Goal: Information Seeking & Learning: Understand process/instructions

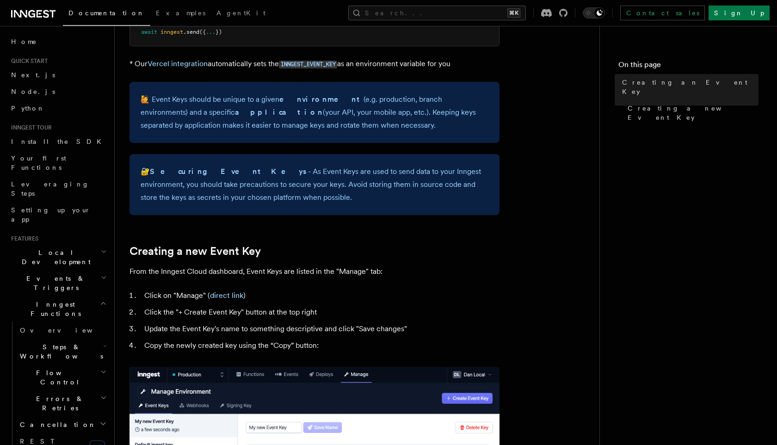
scroll to position [303, 0]
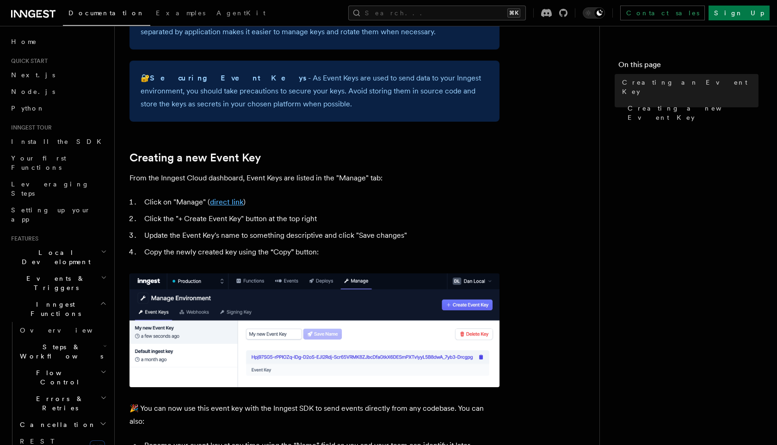
click at [229, 203] on link "direct link" at bounding box center [226, 202] width 33 height 9
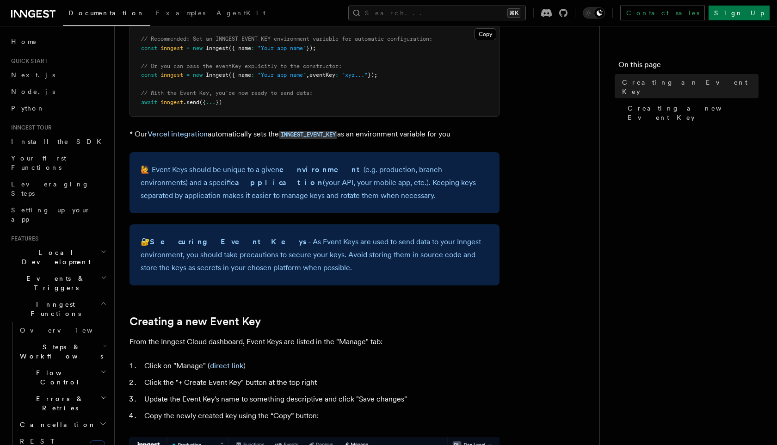
scroll to position [248, 0]
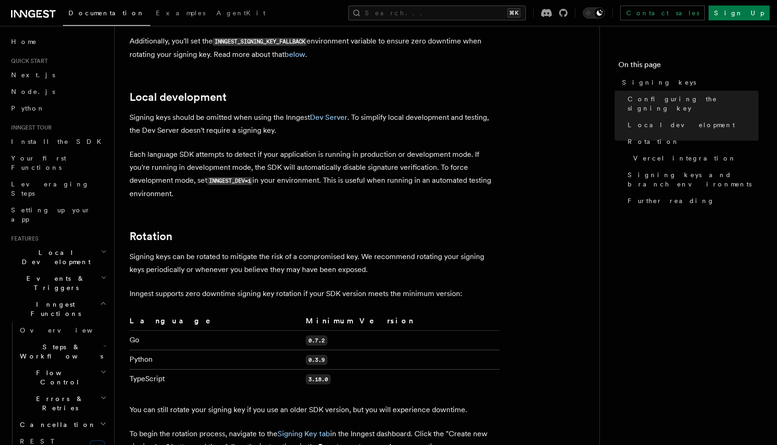
scroll to position [408, 0]
click at [330, 113] on link "Dev Server" at bounding box center [328, 117] width 37 height 9
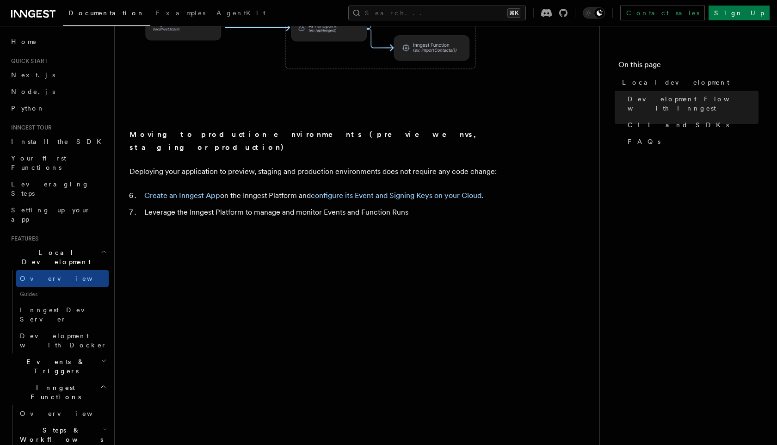
scroll to position [784, 0]
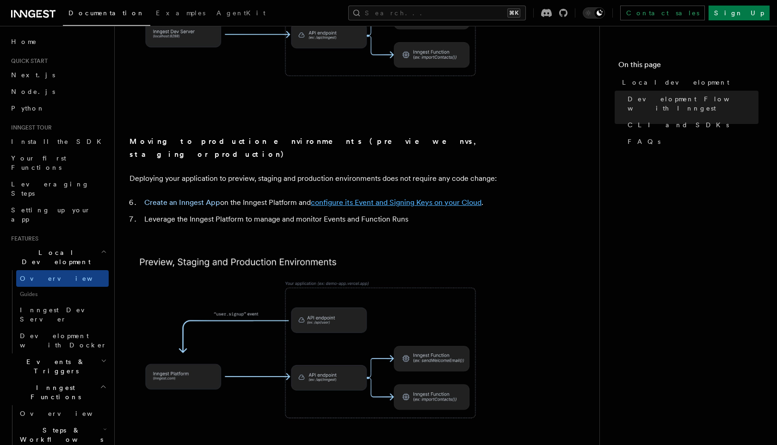
click at [355, 198] on link "configure its Event and Signing Keys on your Cloud" at bounding box center [396, 202] width 171 height 9
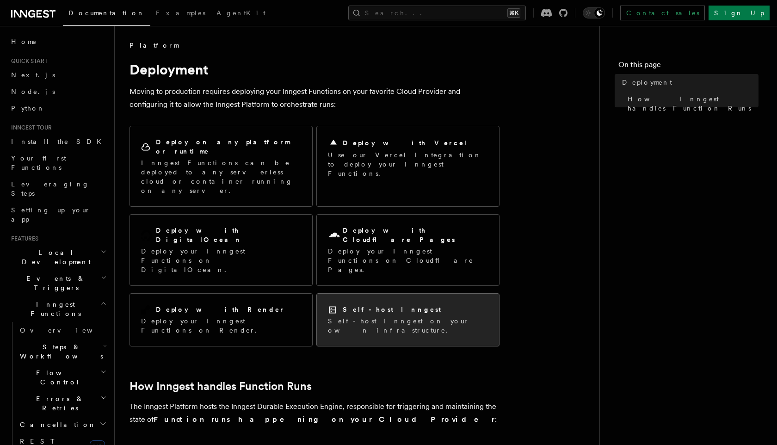
click at [359, 316] on p "Self-host Inngest on your own infrastructure." at bounding box center [408, 325] width 160 height 19
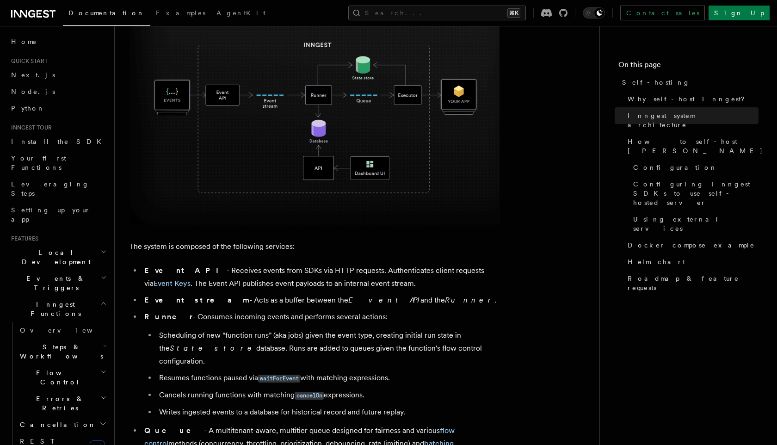
scroll to position [349, 0]
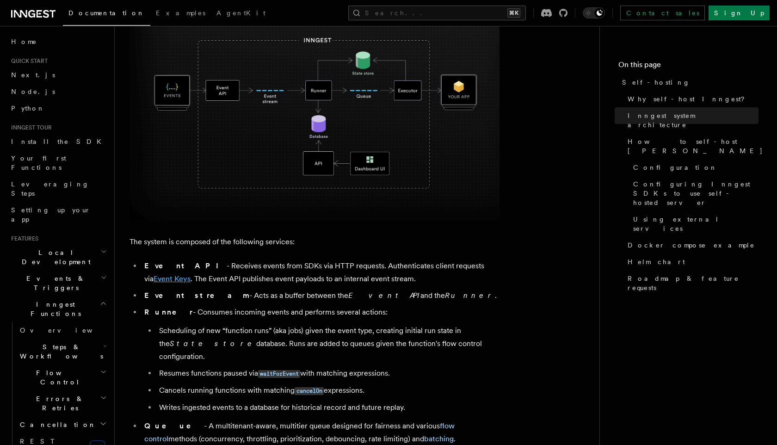
click at [191, 274] on link "Event Keys" at bounding box center [172, 278] width 37 height 9
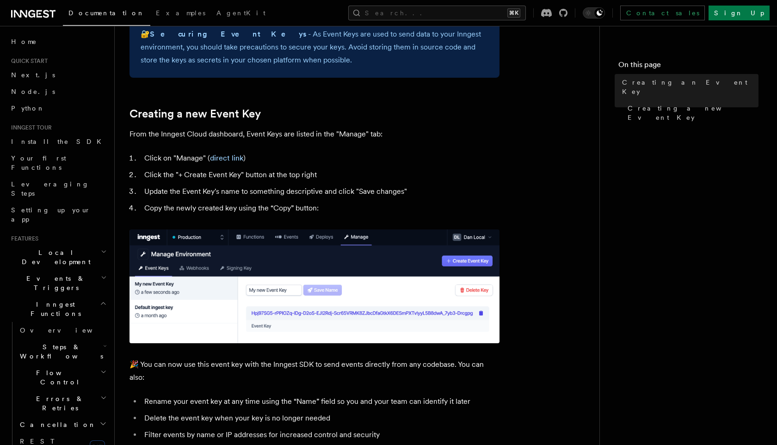
scroll to position [347, 0]
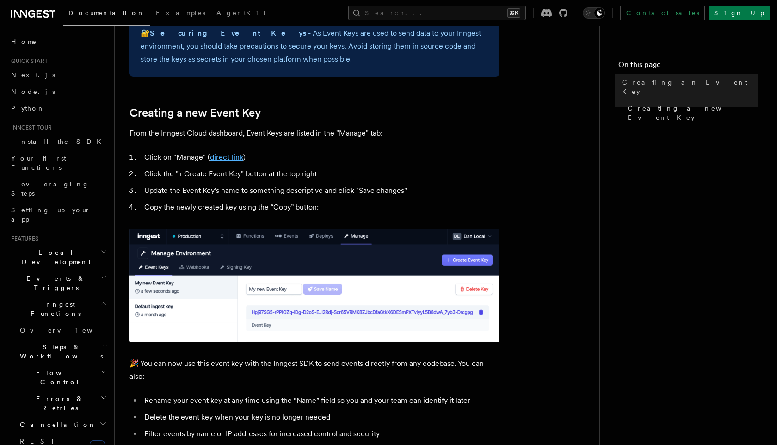
click at [221, 158] on link "direct link" at bounding box center [226, 157] width 33 height 9
